Goal: Task Accomplishment & Management: Manage account settings

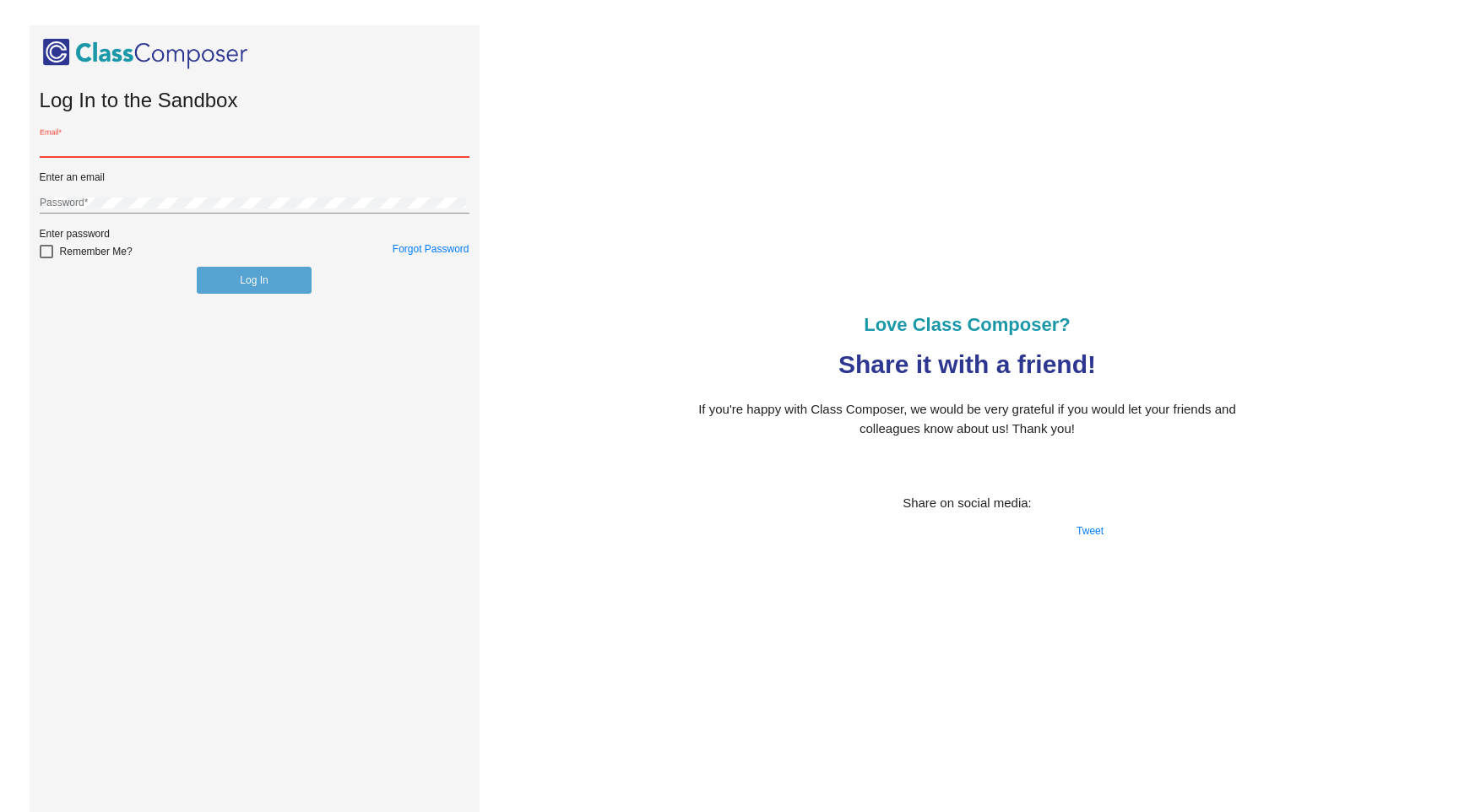
click at [315, 146] on input "Email *" at bounding box center [254, 146] width 430 height 12
type input "[EMAIL_ADDRESS][DOMAIN_NAME]"
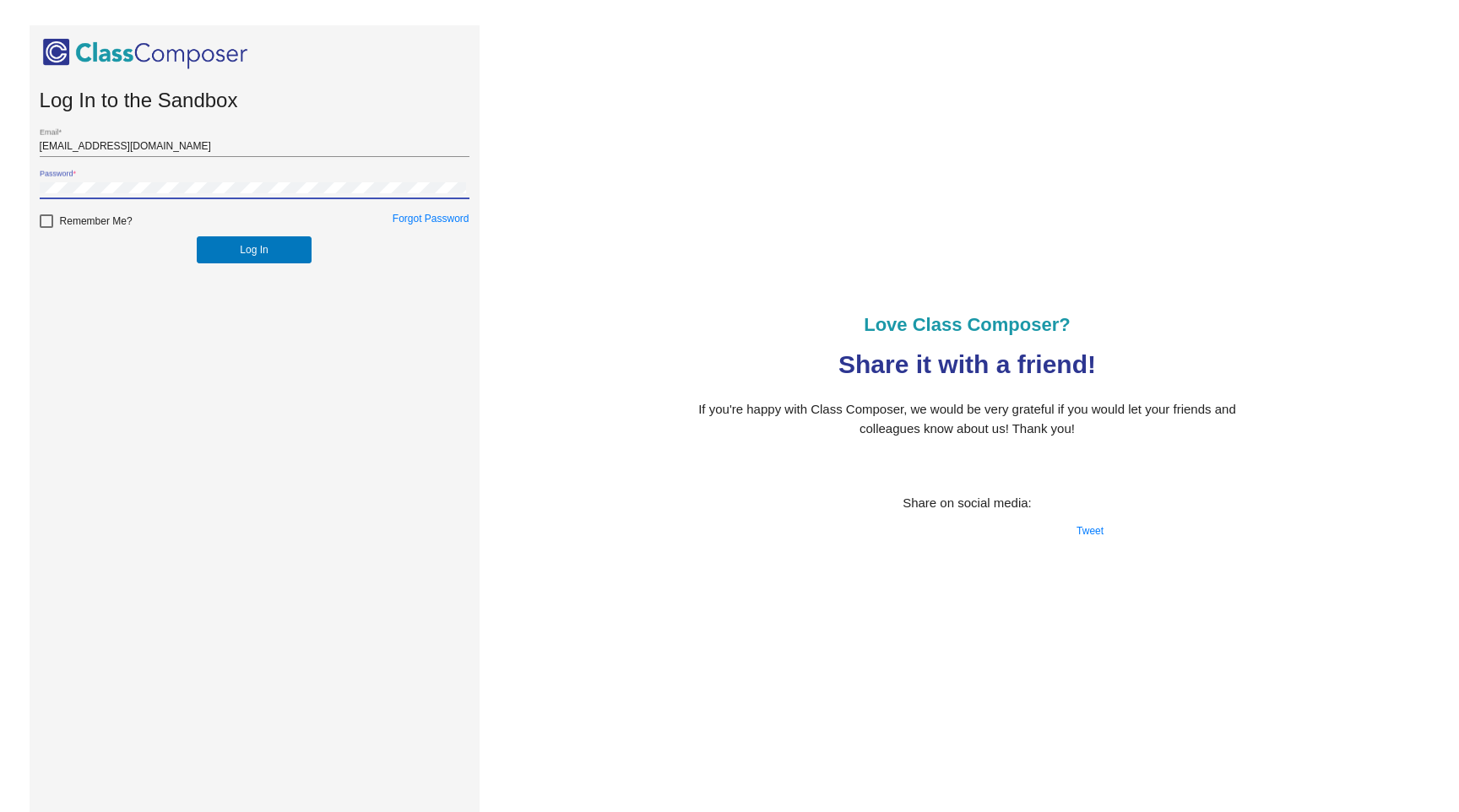
click at [196, 236] on button "Log In" at bounding box center [253, 249] width 114 height 27
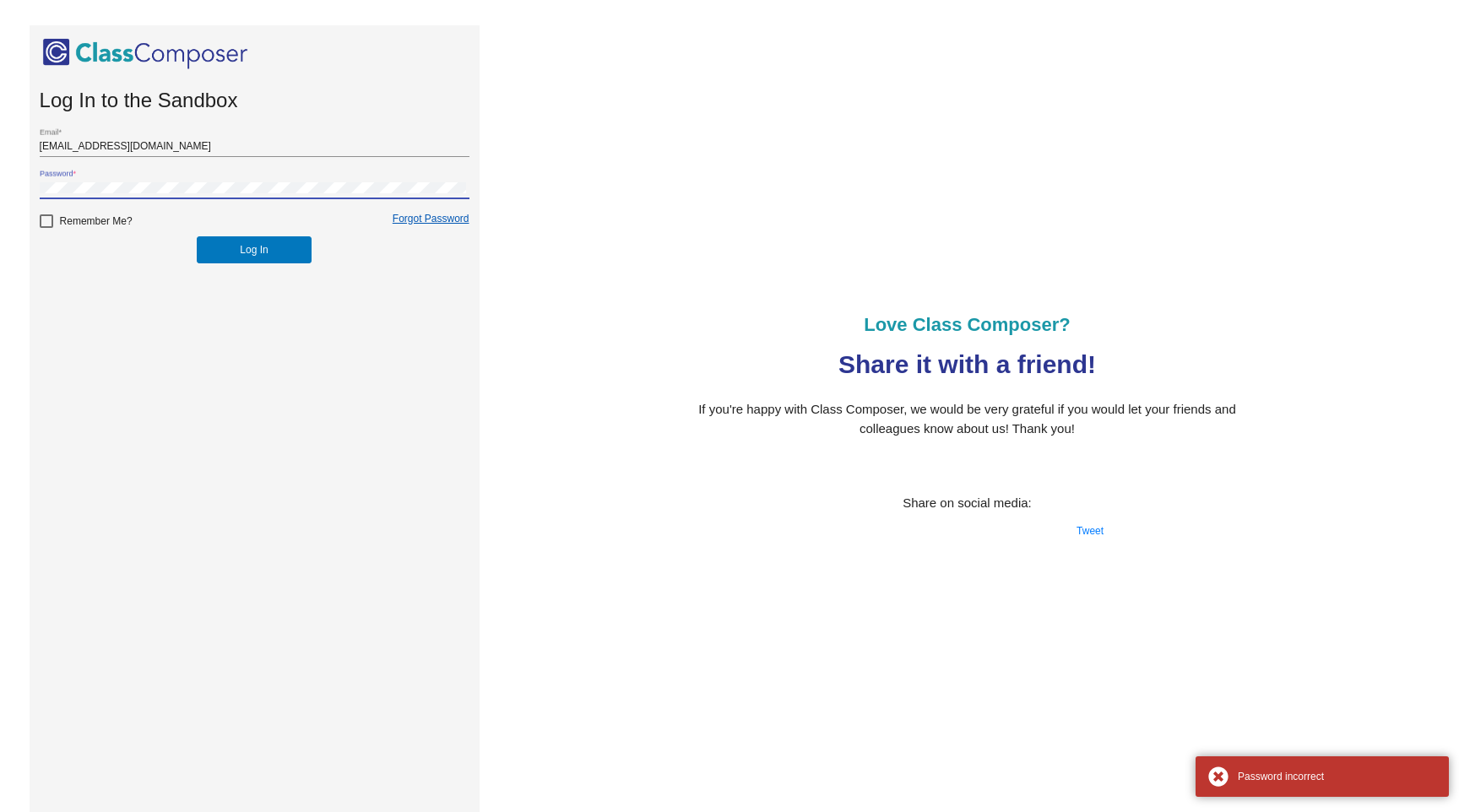
click at [423, 218] on link "Forgot Password" at bounding box center [431, 219] width 77 height 12
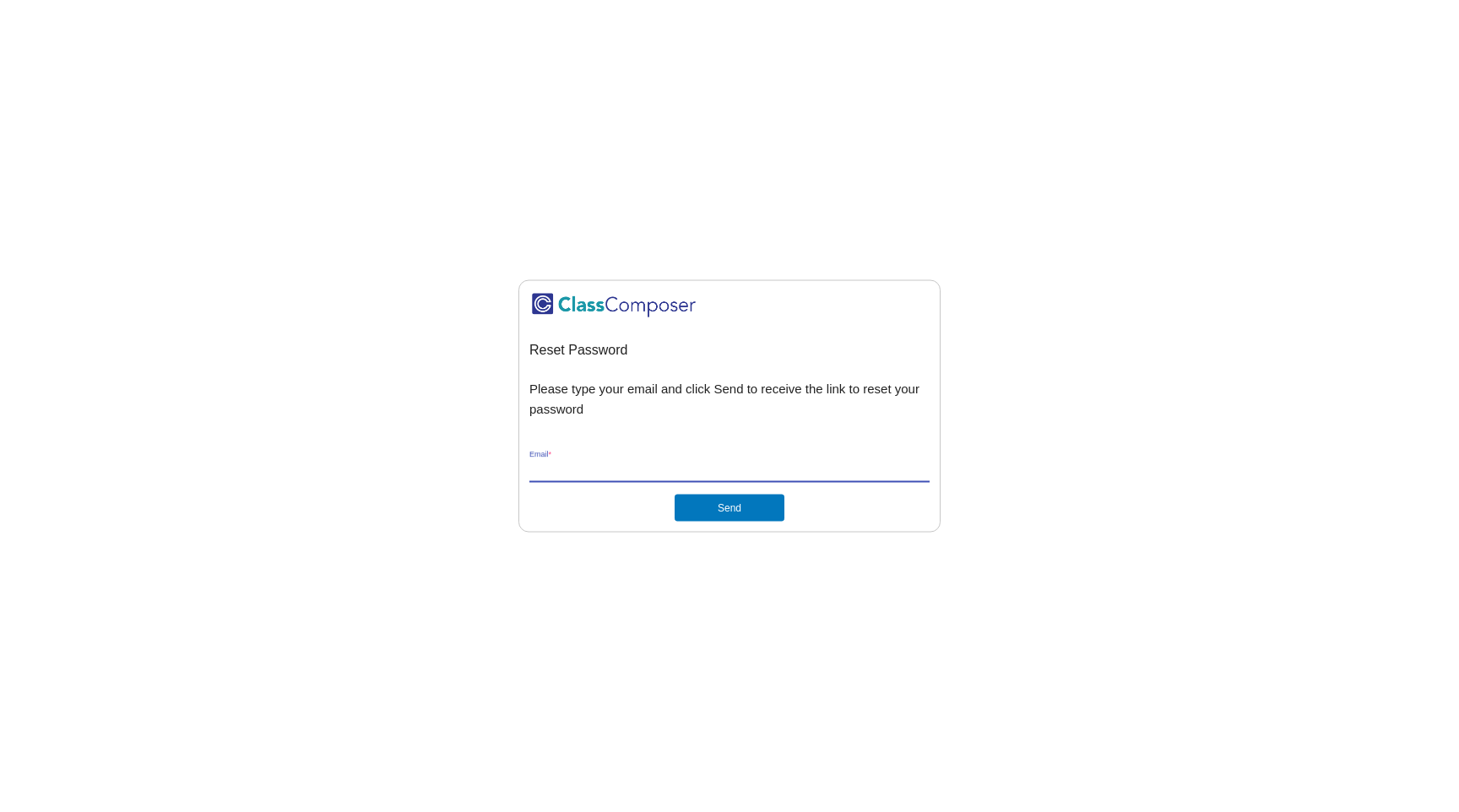
click at [638, 465] on input "Email *" at bounding box center [730, 468] width 401 height 15
type input "[EMAIL_ADDRESS][DOMAIN_NAME]"
click at [722, 508] on button "Send" at bounding box center [730, 507] width 110 height 27
